Goal: Information Seeking & Learning: Learn about a topic

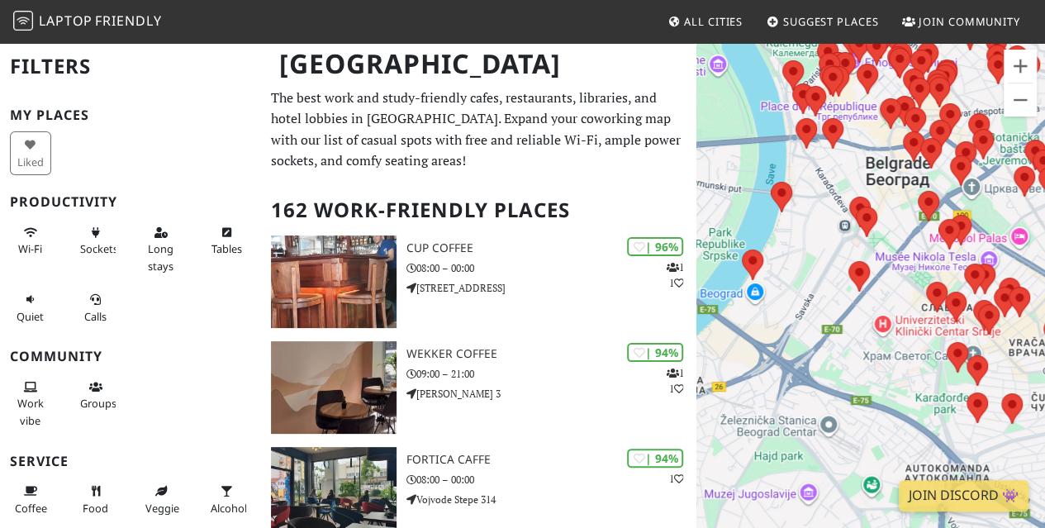
drag, startPoint x: 863, startPoint y: 259, endPoint x: 762, endPoint y: 412, distance: 183.1
click at [762, 412] on div at bounding box center [871, 305] width 349 height 528
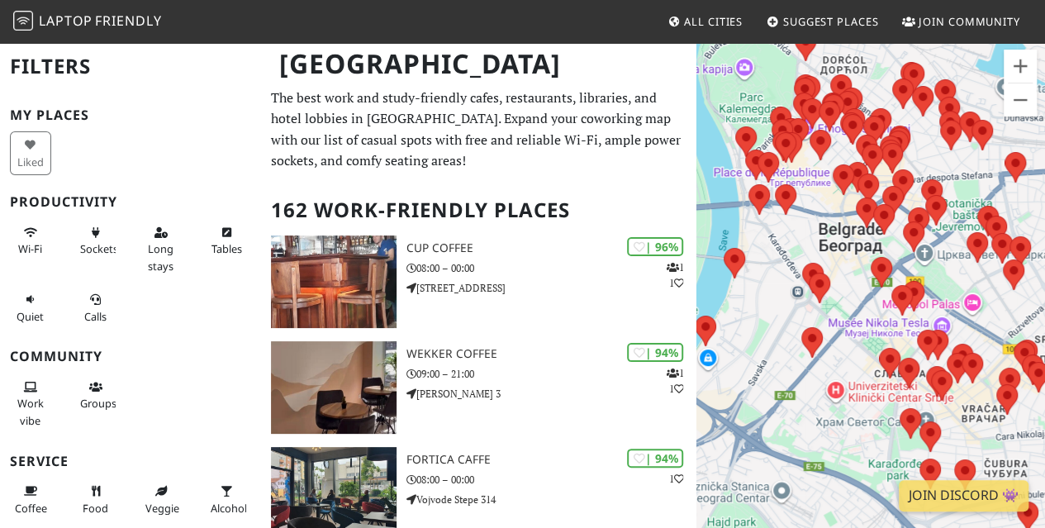
drag, startPoint x: 818, startPoint y: 206, endPoint x: 795, endPoint y: 259, distance: 57.7
click at [764, 298] on div at bounding box center [871, 305] width 349 height 528
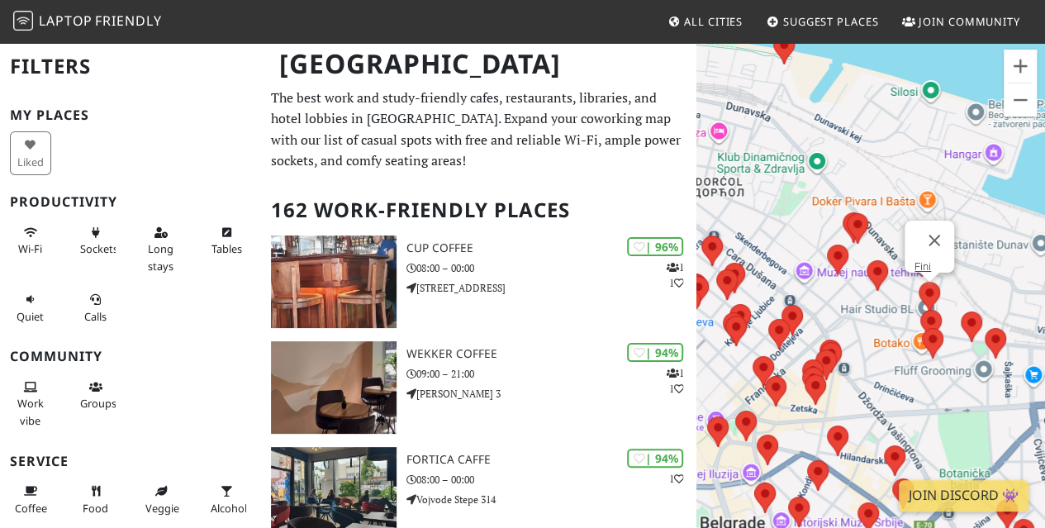
drag, startPoint x: 840, startPoint y: 341, endPoint x: 886, endPoint y: 315, distance: 53.3
click at [922, 290] on div "Fini" at bounding box center [871, 305] width 349 height 528
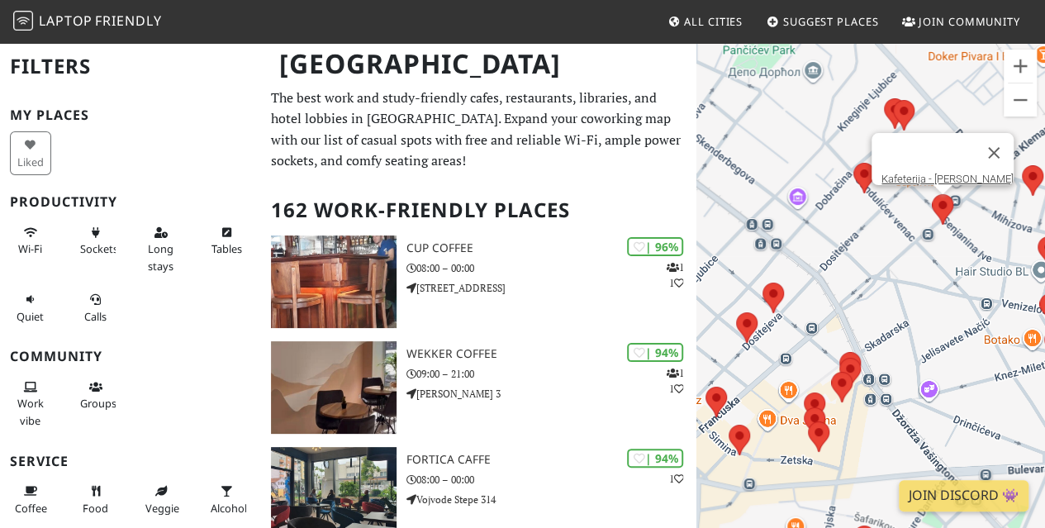
drag, startPoint x: 911, startPoint y: 246, endPoint x: 944, endPoint y: 221, distance: 41.8
click at [944, 221] on div "Kafeterija - [PERSON_NAME]" at bounding box center [871, 305] width 349 height 528
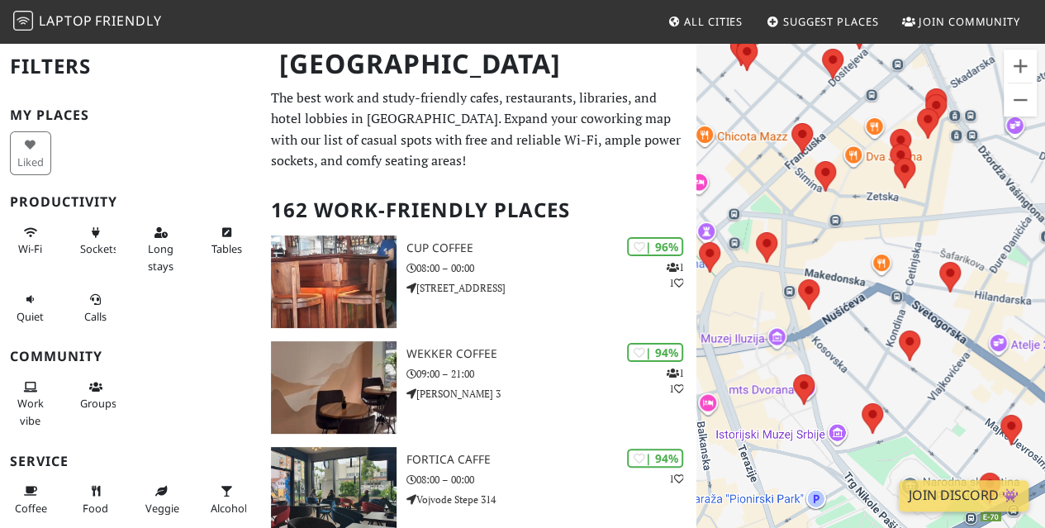
drag, startPoint x: 871, startPoint y: 327, endPoint x: 997, endPoint y: 60, distance: 295.3
click at [997, 60] on div at bounding box center [871, 305] width 349 height 528
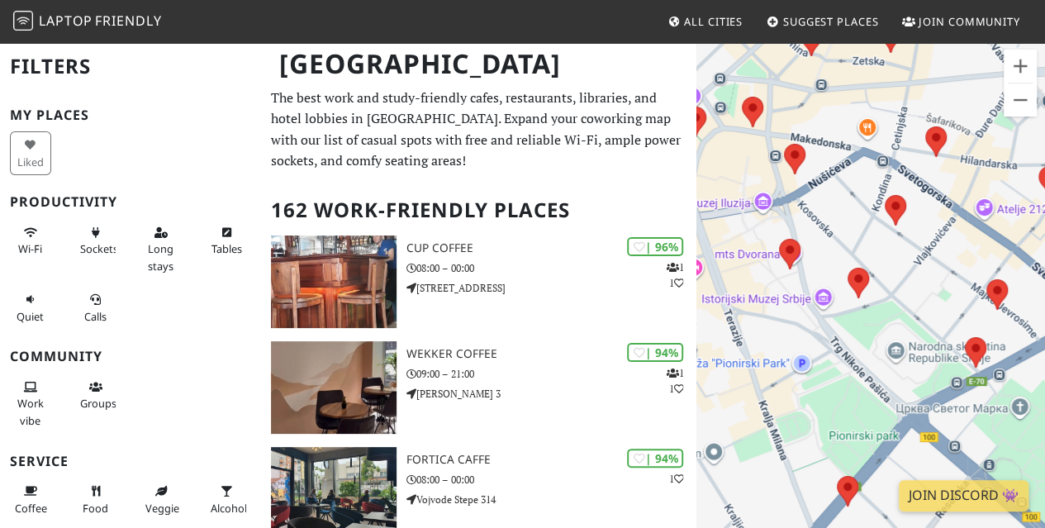
drag, startPoint x: 856, startPoint y: 289, endPoint x: 891, endPoint y: 269, distance: 40.4
click at [895, 260] on div at bounding box center [871, 305] width 349 height 528
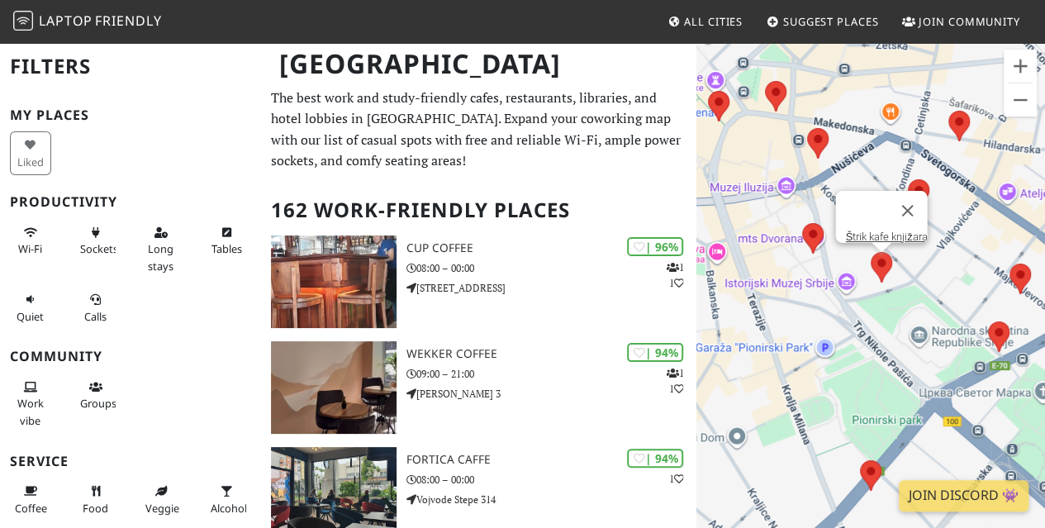
click at [876, 263] on img at bounding box center [881, 267] width 35 height 44
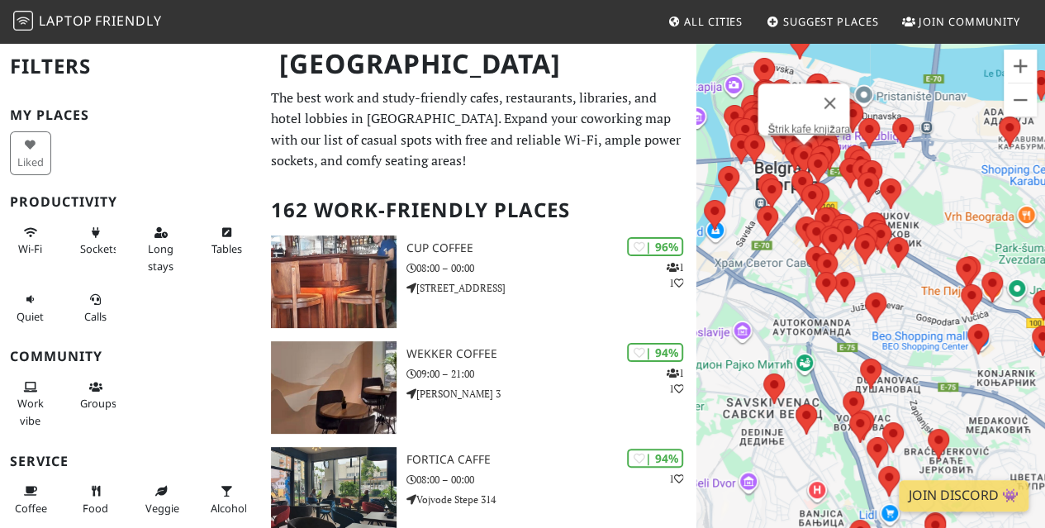
drag, startPoint x: 815, startPoint y: 219, endPoint x: 817, endPoint y: 356, distance: 137.2
click at [817, 356] on div "Štrik kafe knjižara" at bounding box center [871, 305] width 349 height 528
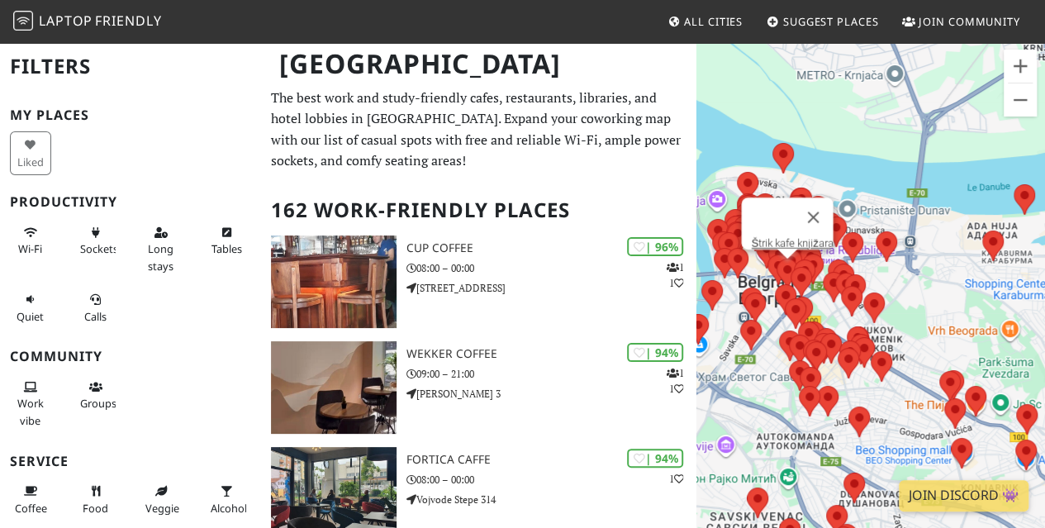
drag, startPoint x: 790, startPoint y: 265, endPoint x: 773, endPoint y: 307, distance: 44.8
click at [702, 383] on div "Štrik kafe knjižara" at bounding box center [871, 305] width 349 height 528
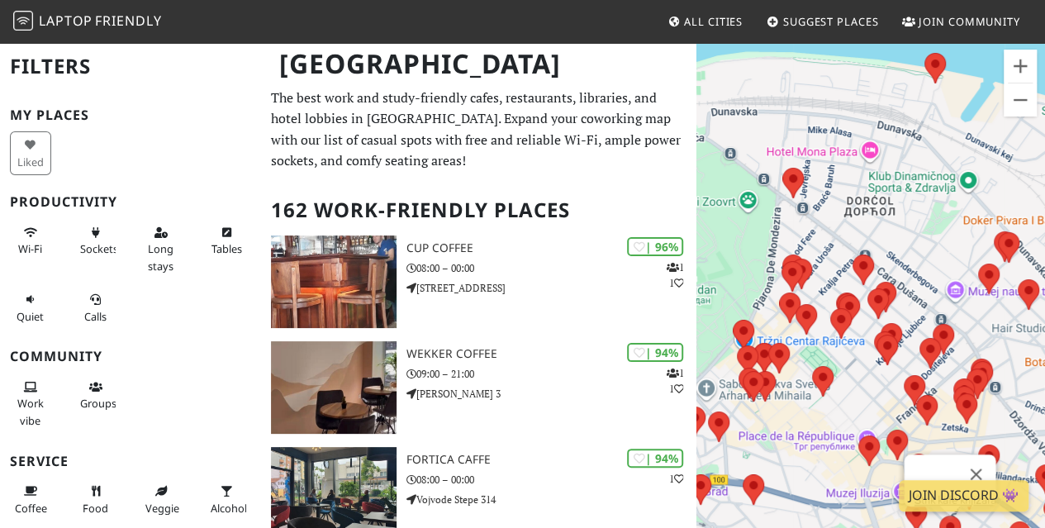
drag, startPoint x: 839, startPoint y: 224, endPoint x: 1057, endPoint y: 386, distance: 271.7
click at [1045, 386] on html "Laptop Friendly All Cities Suggest Places Join Community Belgrade Filters My Pl…" at bounding box center [522, 264] width 1045 height 528
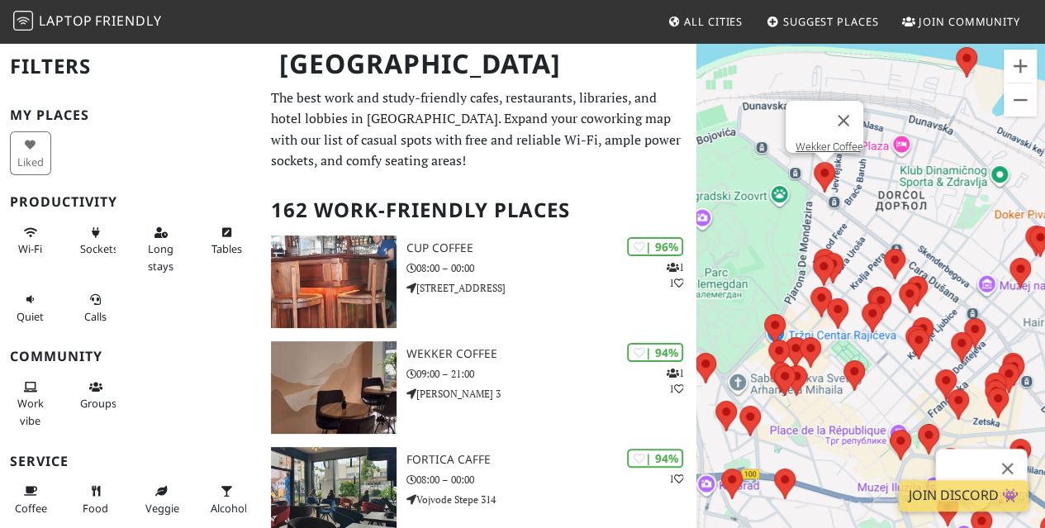
click at [821, 169] on img at bounding box center [824, 177] width 35 height 44
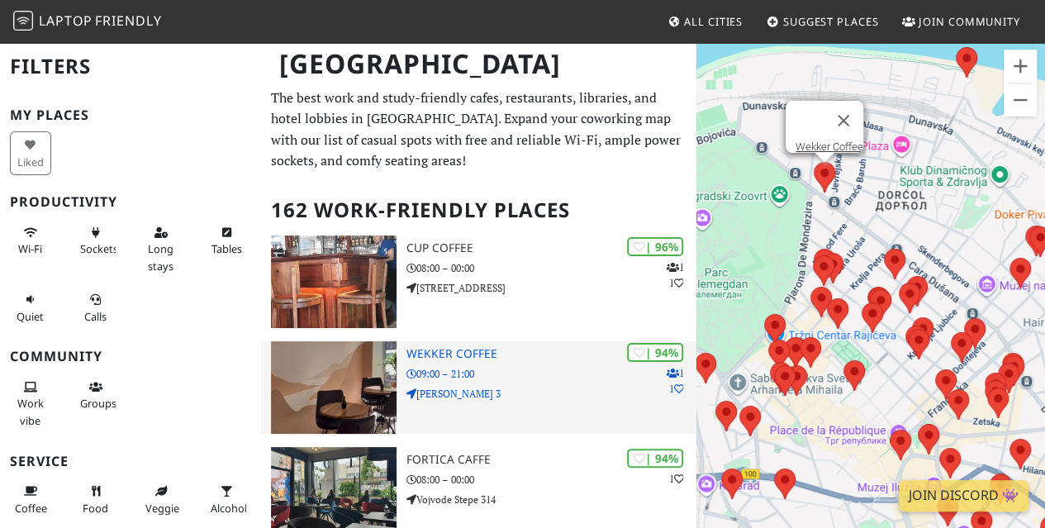
click at [412, 356] on h3 "Wekker Coffee" at bounding box center [552, 354] width 290 height 14
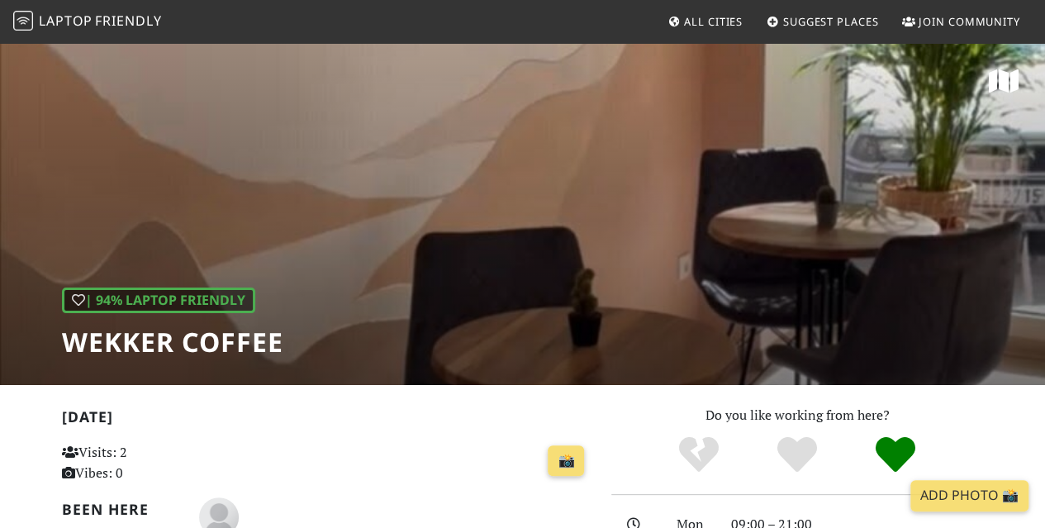
scroll to position [331, 0]
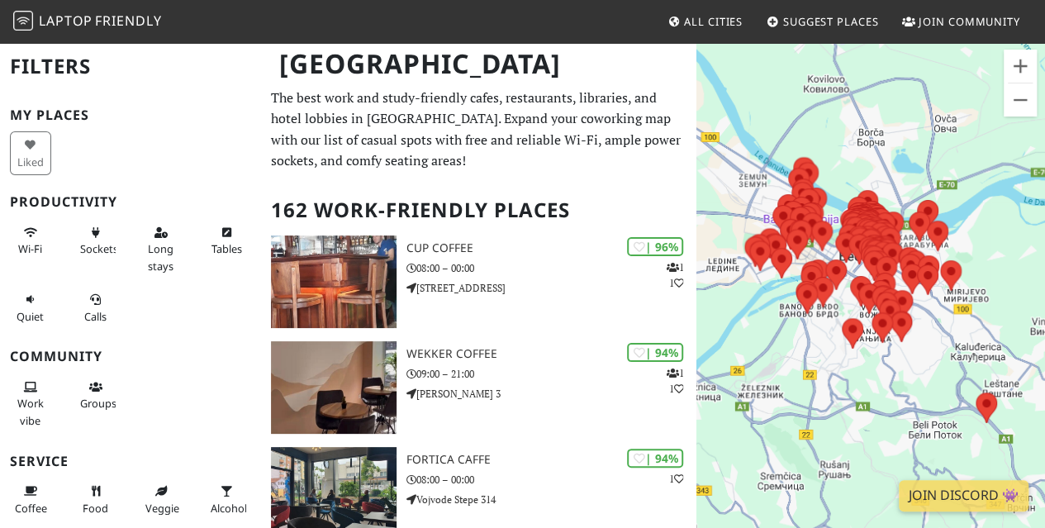
scroll to position [3897, 0]
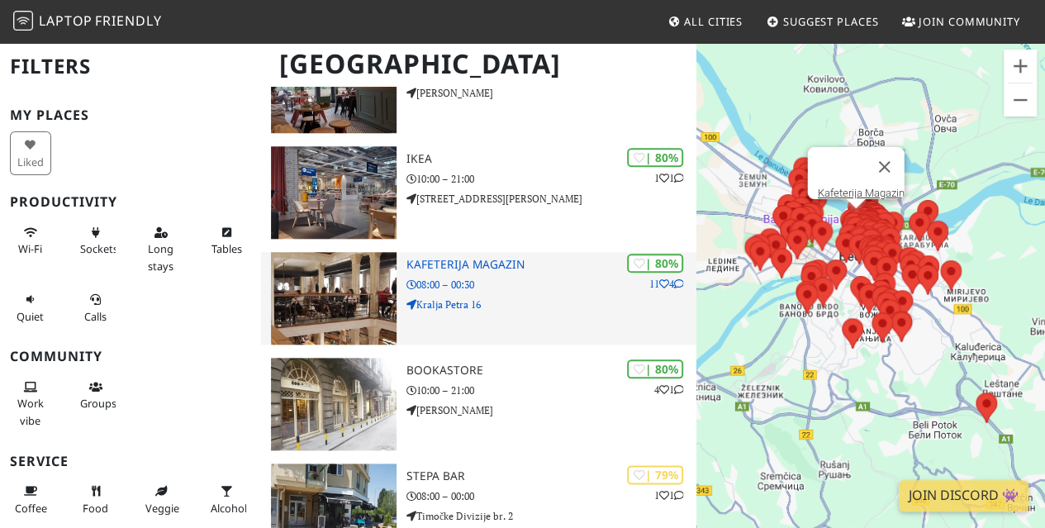
click at [486, 264] on h3 "Kafeterija Magazin" at bounding box center [552, 265] width 290 height 14
click at [372, 284] on img at bounding box center [334, 298] width 126 height 93
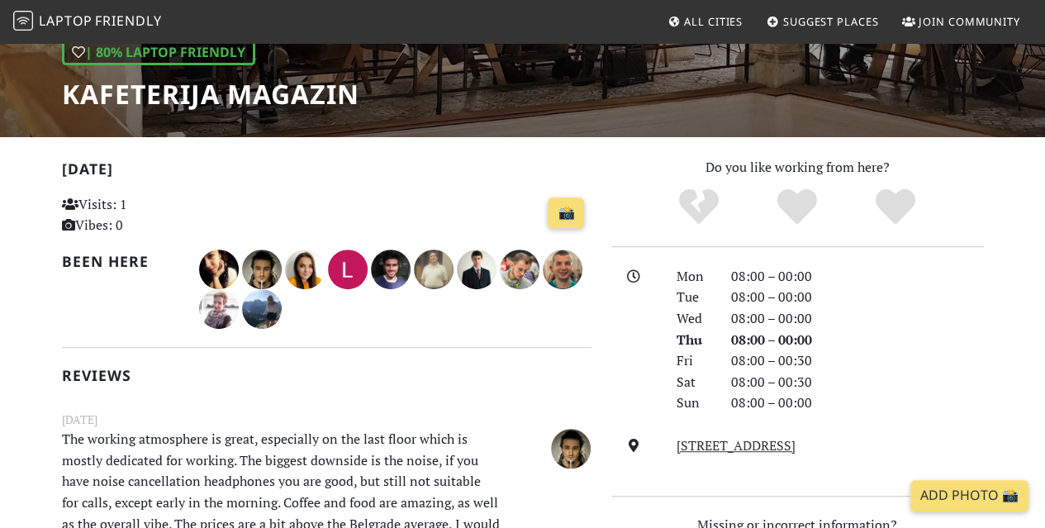
scroll to position [331, 0]
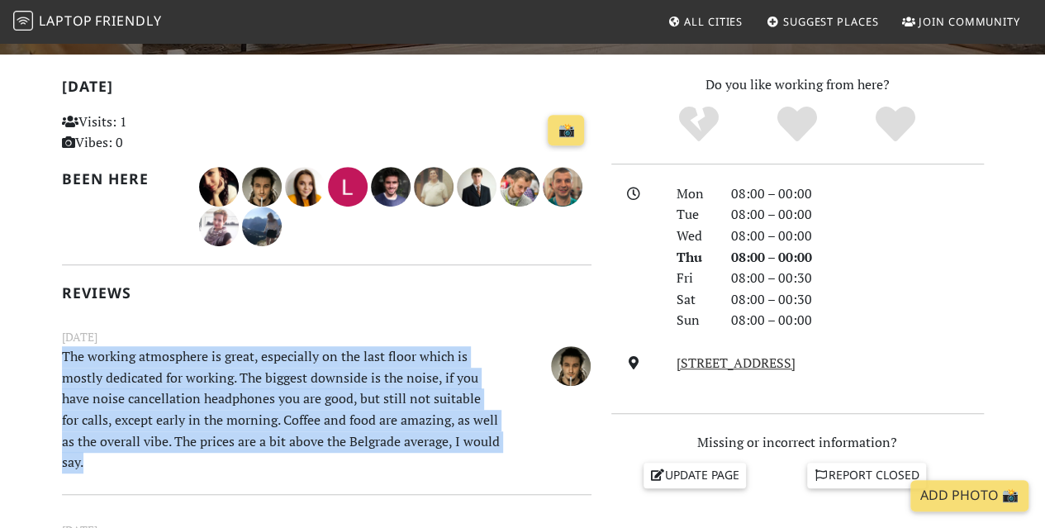
drag, startPoint x: 97, startPoint y: 456, endPoint x: 61, endPoint y: 358, distance: 104.6
click at [61, 358] on p "The working atmosphere is great, especially on the last floor which is mostly d…" at bounding box center [281, 409] width 458 height 127
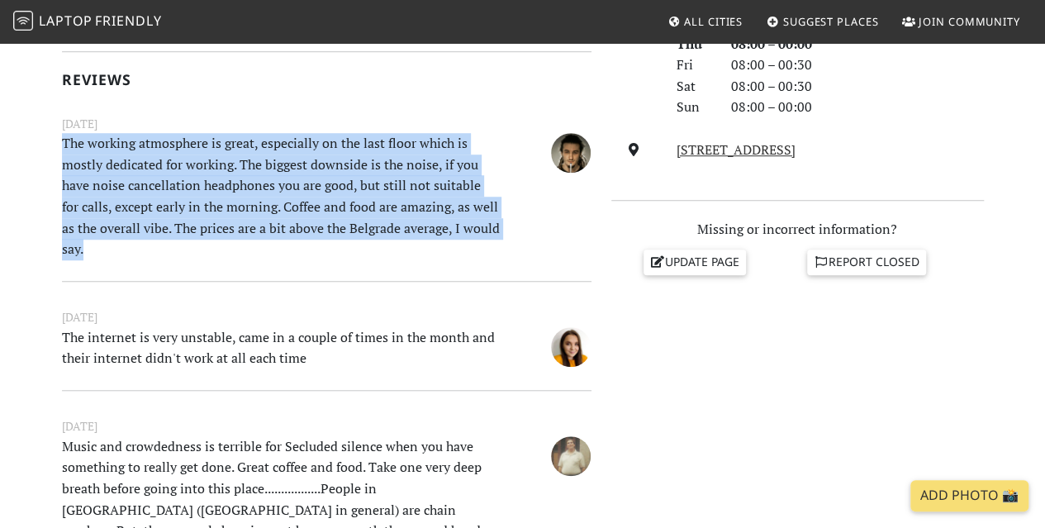
scroll to position [578, 0]
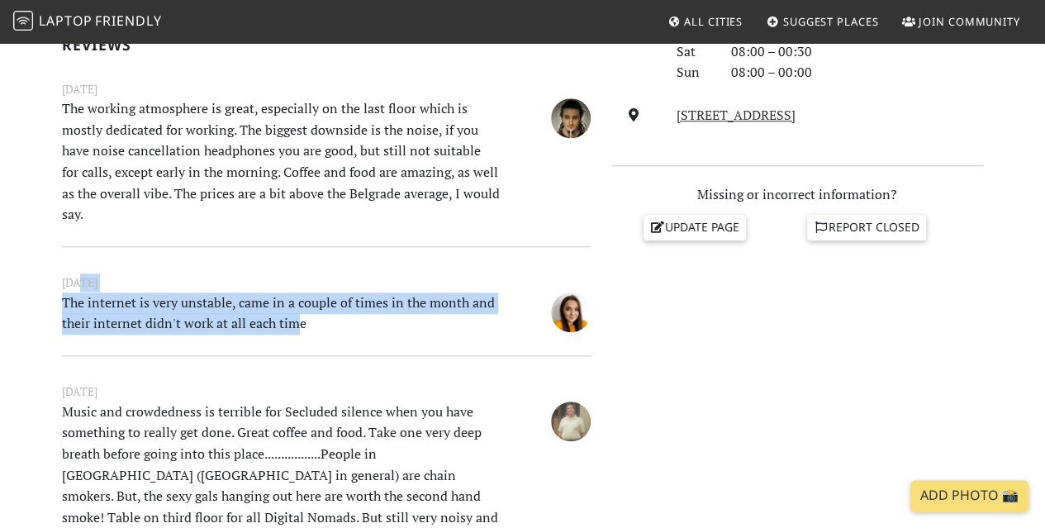
drag, startPoint x: 293, startPoint y: 322, endPoint x: 83, endPoint y: 290, distance: 211.5
click at [83, 290] on div "November 18, 2021 The internet is very unstable, came in a couple of times in t…" at bounding box center [327, 306] width 550 height 64
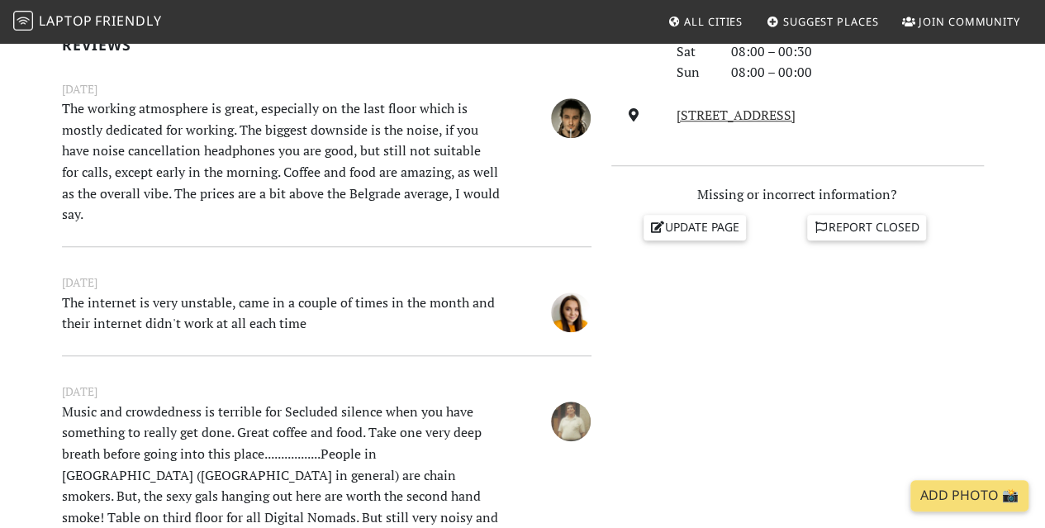
click at [326, 323] on p "The internet is very unstable, came in a couple of times in the month and their…" at bounding box center [281, 314] width 458 height 42
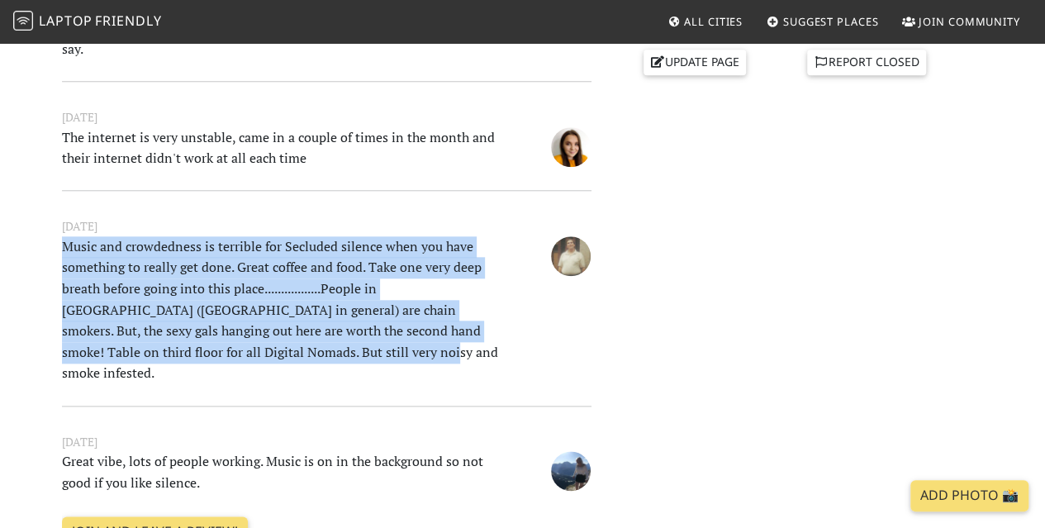
drag, startPoint x: 129, startPoint y: 245, endPoint x: 331, endPoint y: 349, distance: 227.7
click at [331, 349] on p "Music and crowdedness is terrible for Secluded silence when you have something …" at bounding box center [281, 310] width 458 height 148
click at [295, 252] on p "Music and crowdedness is terrible for Secluded silence when you have something …" at bounding box center [281, 310] width 458 height 148
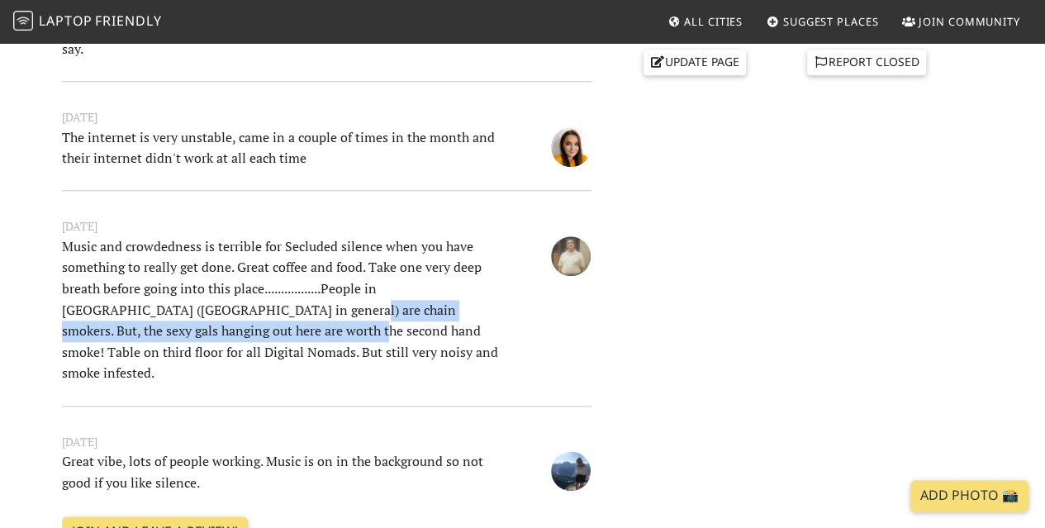
drag, startPoint x: 226, startPoint y: 312, endPoint x: 205, endPoint y: 331, distance: 28.6
click at [205, 331] on p "Music and crowdedness is terrible for Secluded silence when you have something …" at bounding box center [281, 310] width 458 height 148
copy p "But, the sexy gals hanging out here are worth the second hand smoke!"
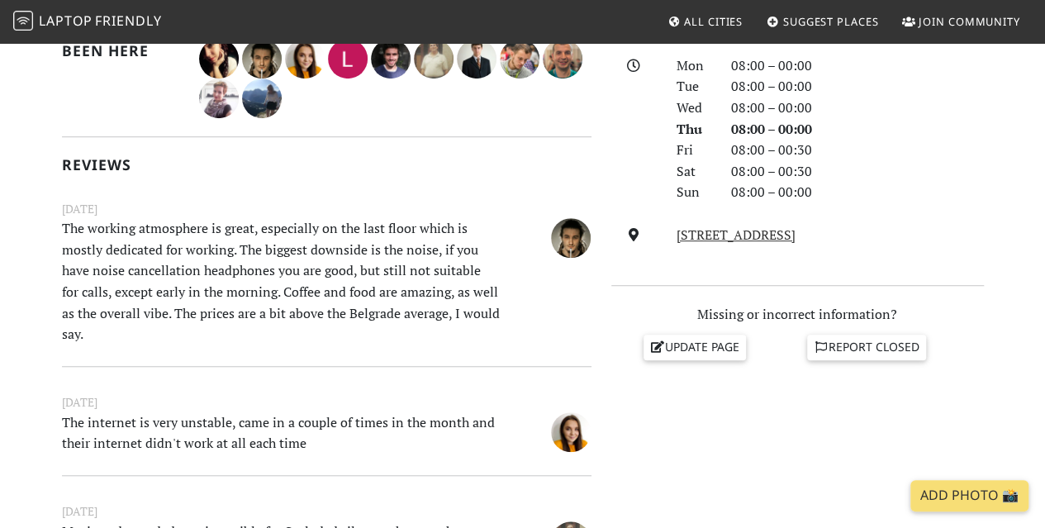
scroll to position [165, 0]
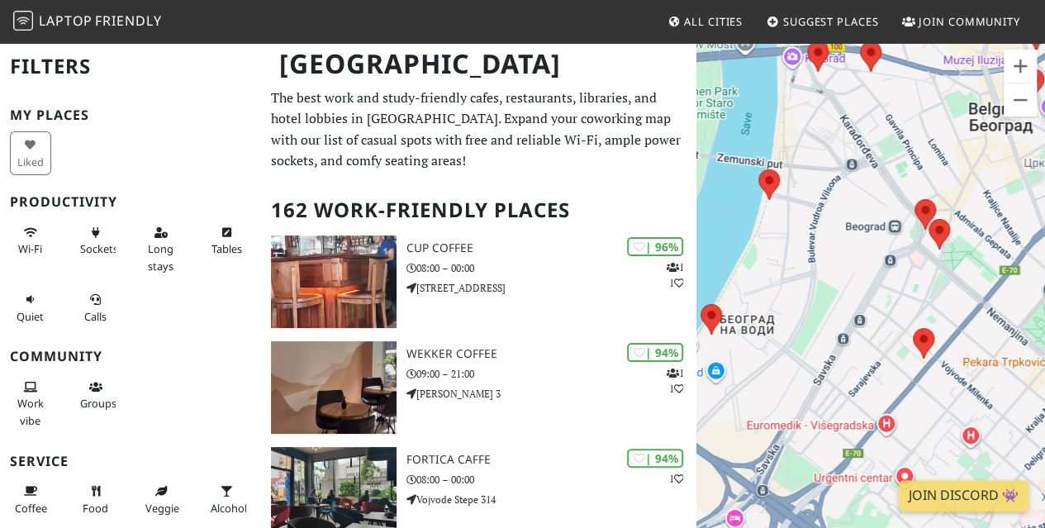
drag, startPoint x: 888, startPoint y: 194, endPoint x: 788, endPoint y: 349, distance: 184.1
click at [742, 512] on div at bounding box center [871, 305] width 349 height 528
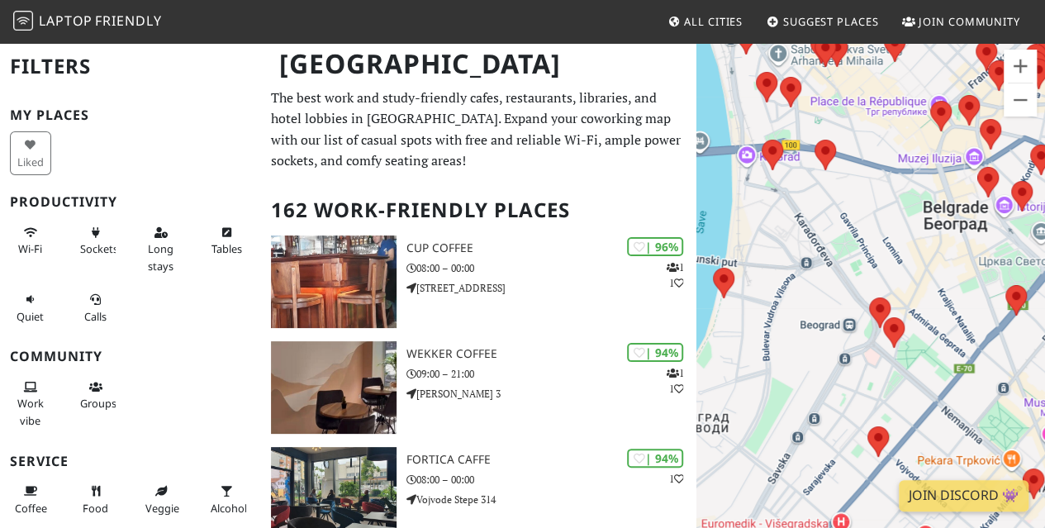
drag, startPoint x: 899, startPoint y: 142, endPoint x: 742, endPoint y: 497, distance: 387.7
click at [742, 497] on div at bounding box center [871, 305] width 349 height 528
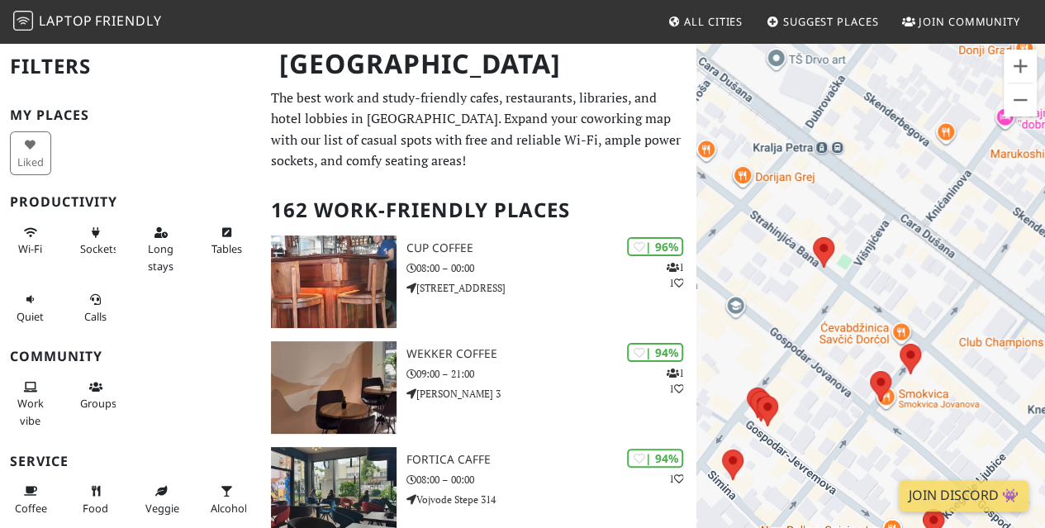
drag, startPoint x: 833, startPoint y: 257, endPoint x: 971, endPoint y: 188, distance: 154.1
click at [971, 188] on div at bounding box center [871, 305] width 349 height 528
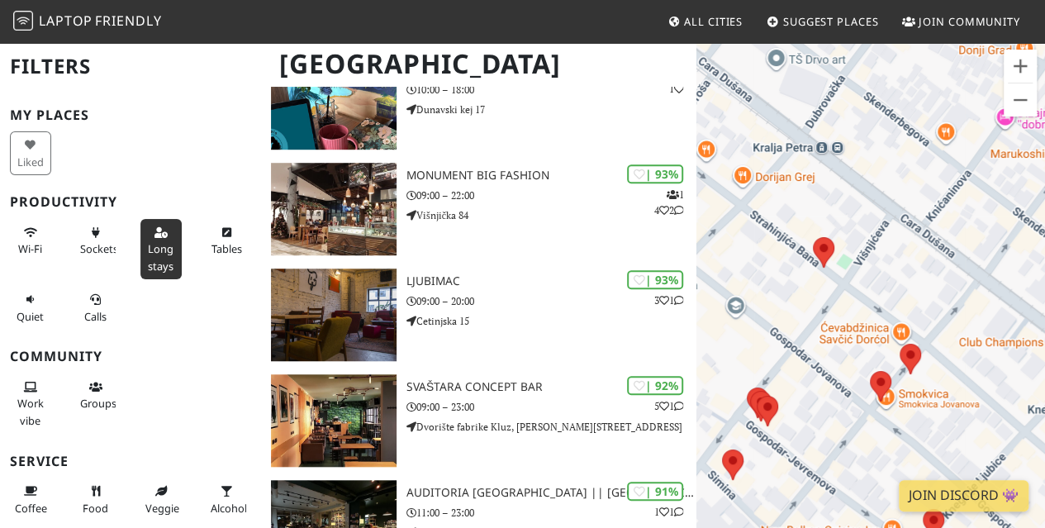
click at [145, 234] on button "Long stays" at bounding box center [160, 249] width 41 height 60
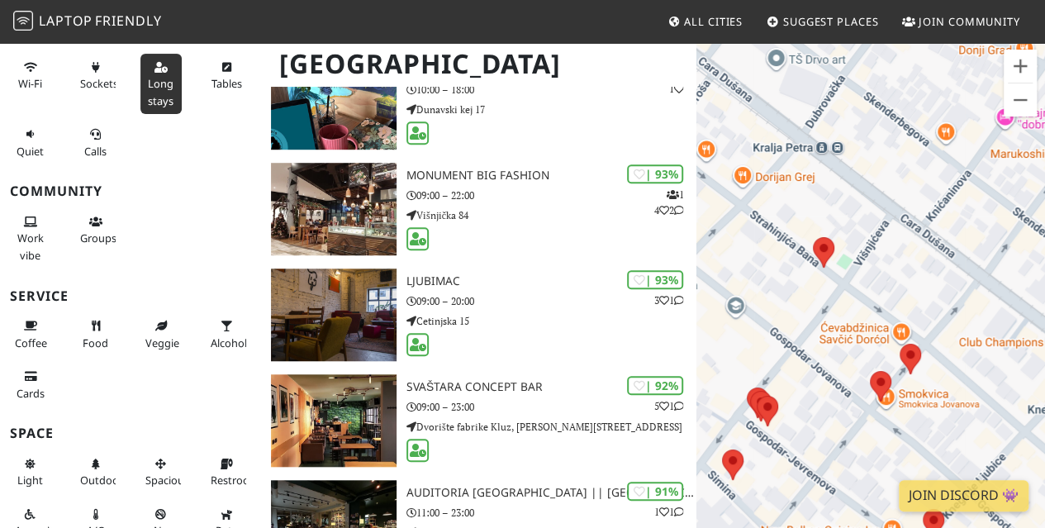
scroll to position [247, 0]
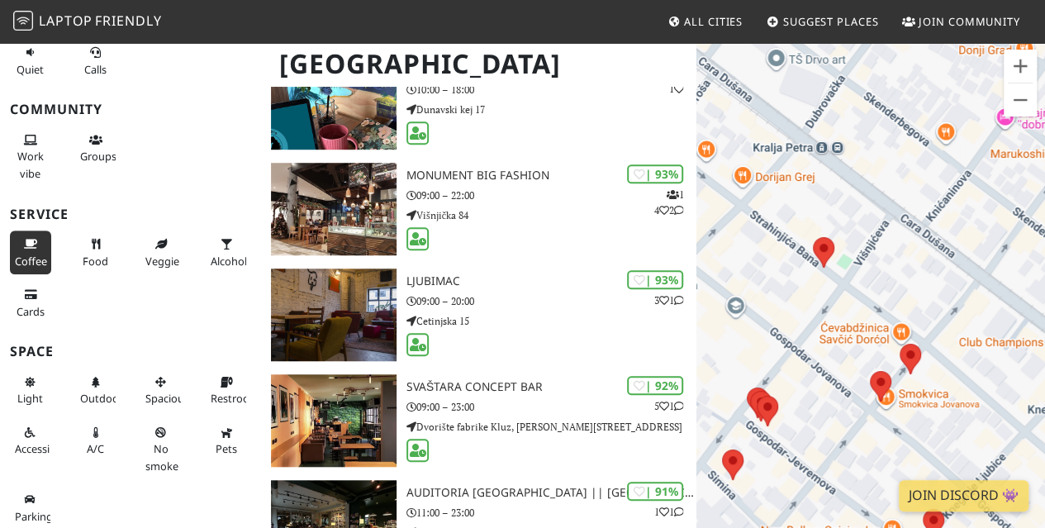
click at [26, 244] on icon at bounding box center [30, 245] width 13 height 11
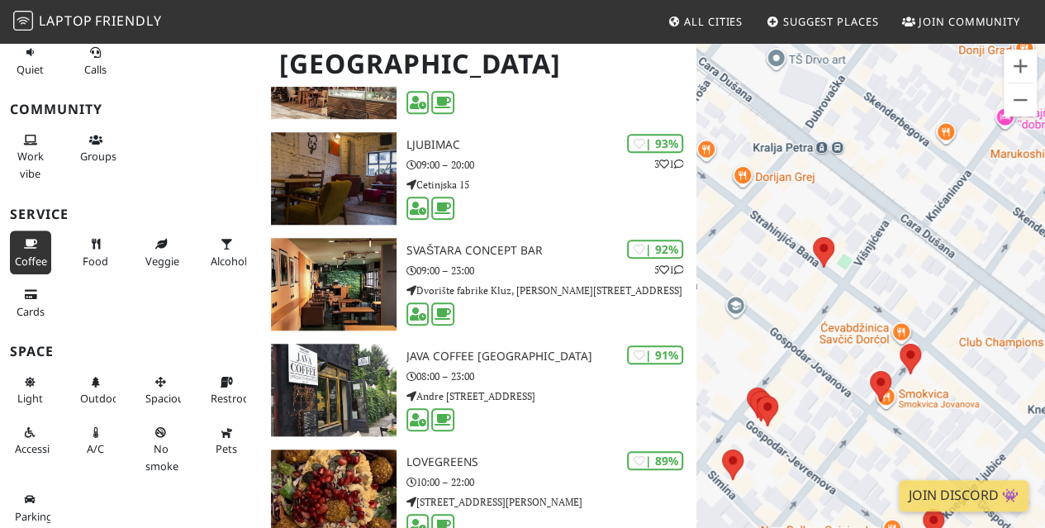
scroll to position [909, 0]
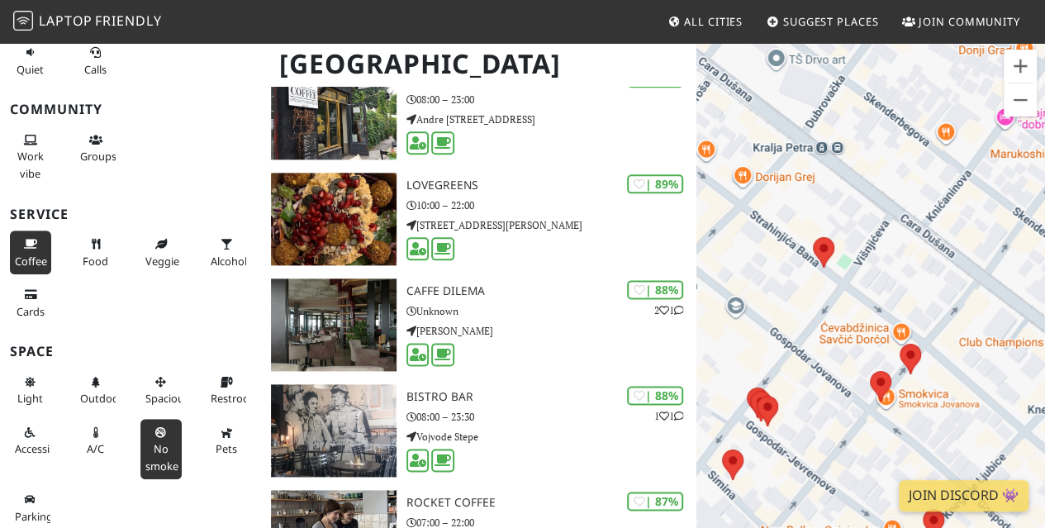
click at [157, 447] on span "No smoke" at bounding box center [161, 456] width 33 height 31
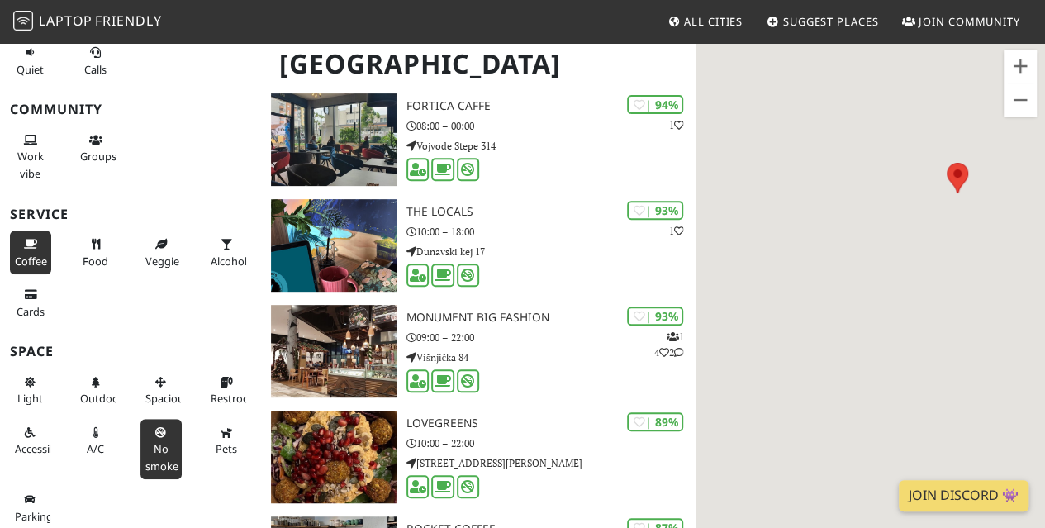
scroll to position [0, 0]
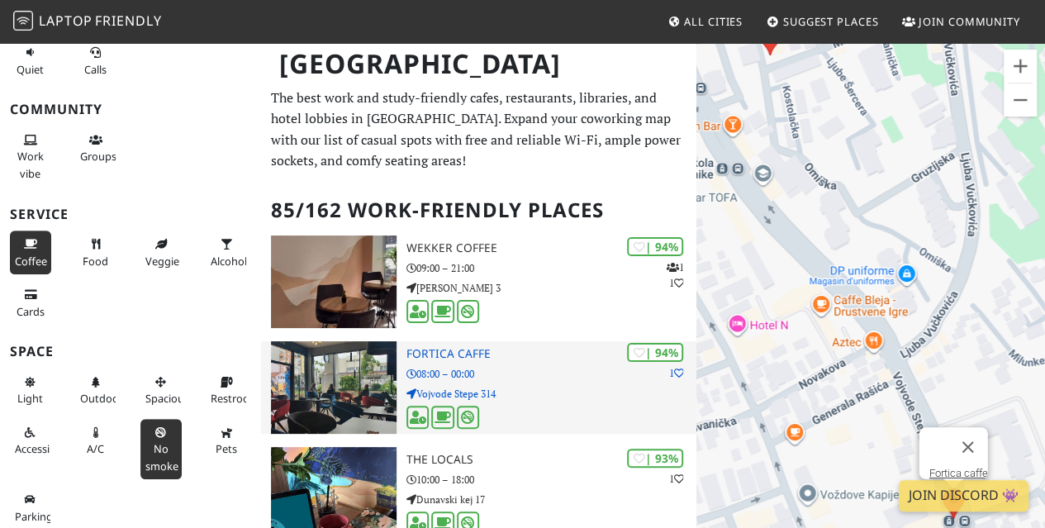
click at [436, 348] on h3 "Fortica caffe" at bounding box center [552, 354] width 290 height 14
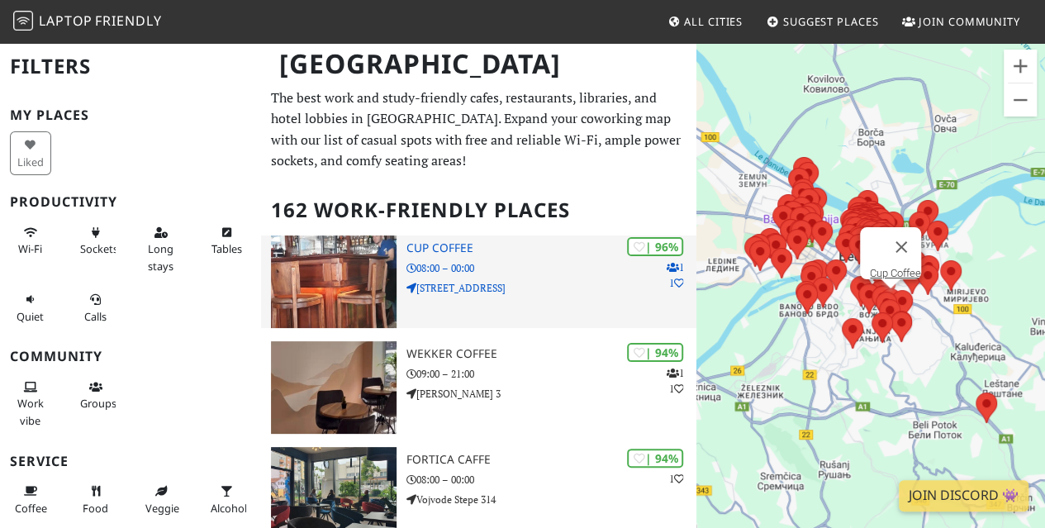
click at [364, 282] on img at bounding box center [334, 282] width 126 height 93
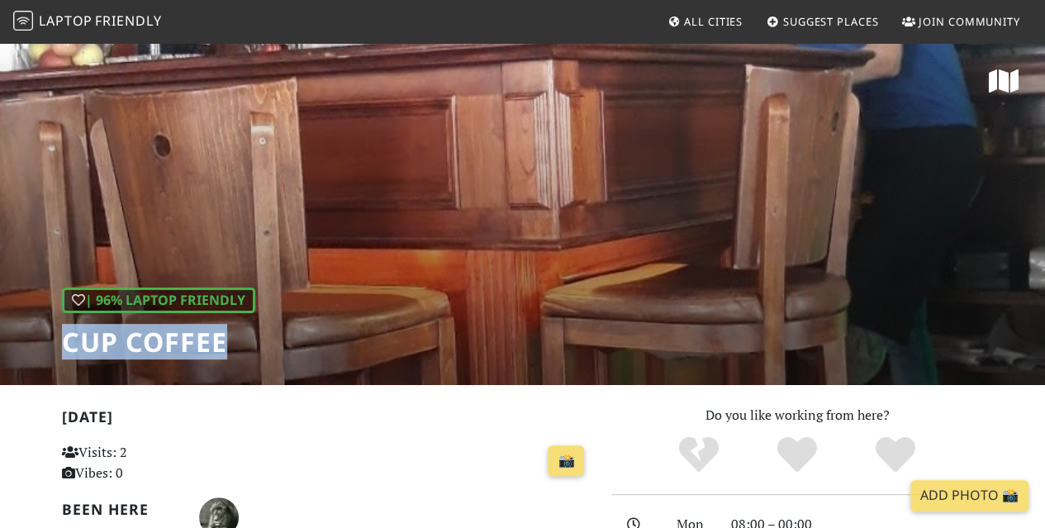
drag, startPoint x: 53, startPoint y: 339, endPoint x: 247, endPoint y: 339, distance: 194.2
click at [247, 338] on div "| 96% Laptop Friendly Cup Coffee" at bounding box center [522, 213] width 1045 height 344
copy h1 "Cup Coffee"
